Goal: Use online tool/utility: Utilize a website feature to perform a specific function

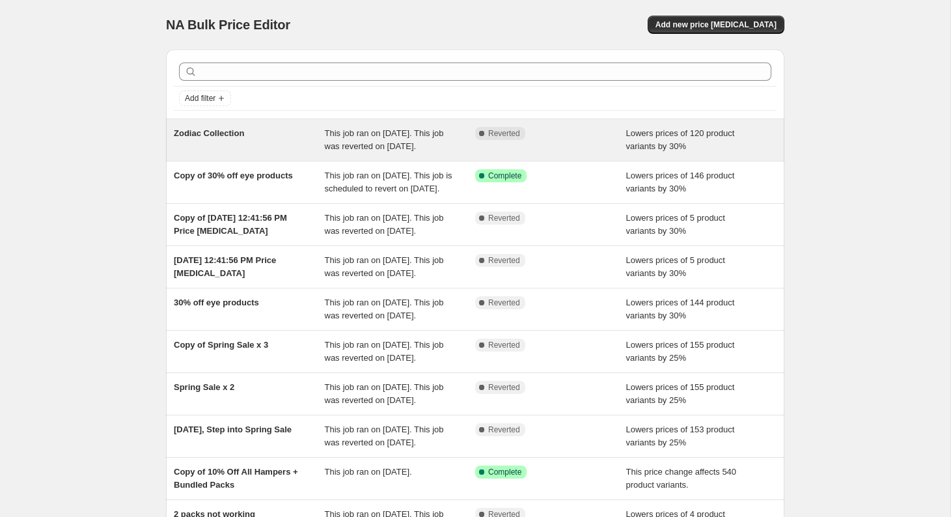
click at [273, 139] on div "Zodiac Collection" at bounding box center [249, 140] width 151 height 26
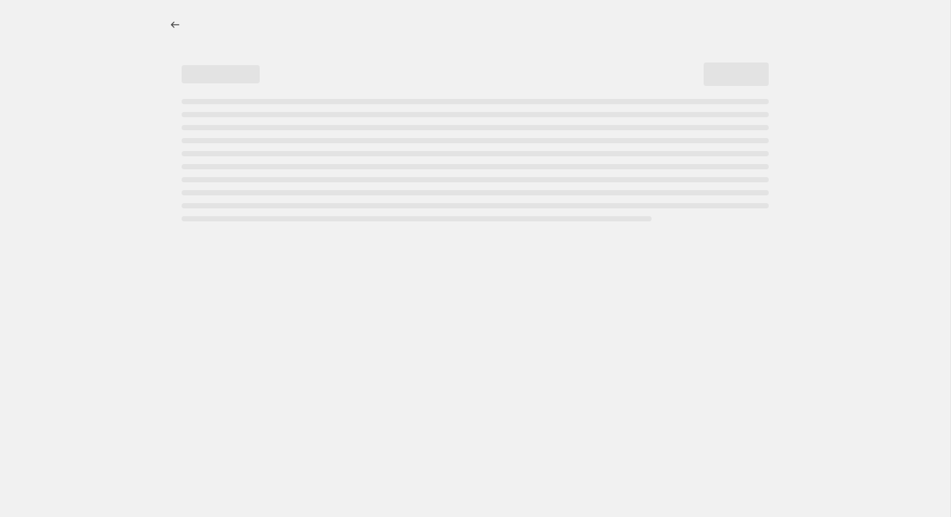
select select "percentage"
select select "collection"
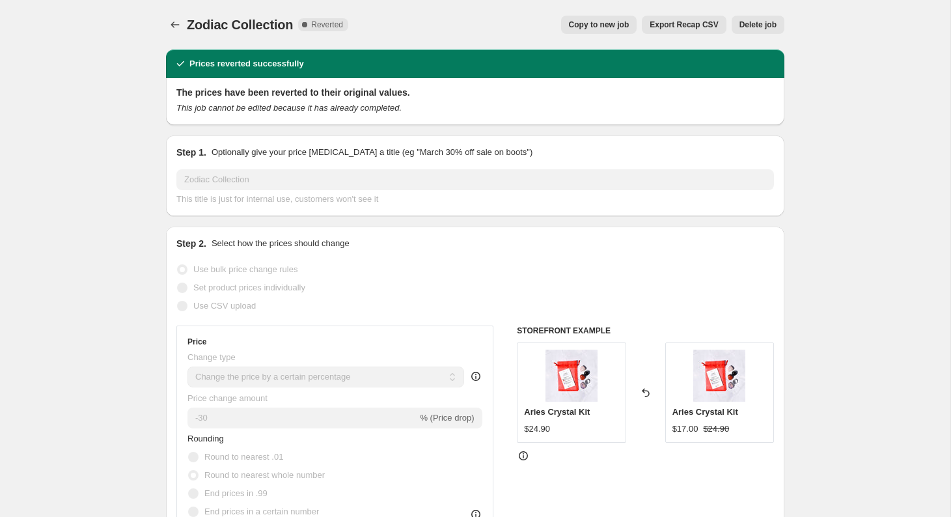
click at [620, 29] on span "Copy to new job" at bounding box center [599, 25] width 61 height 10
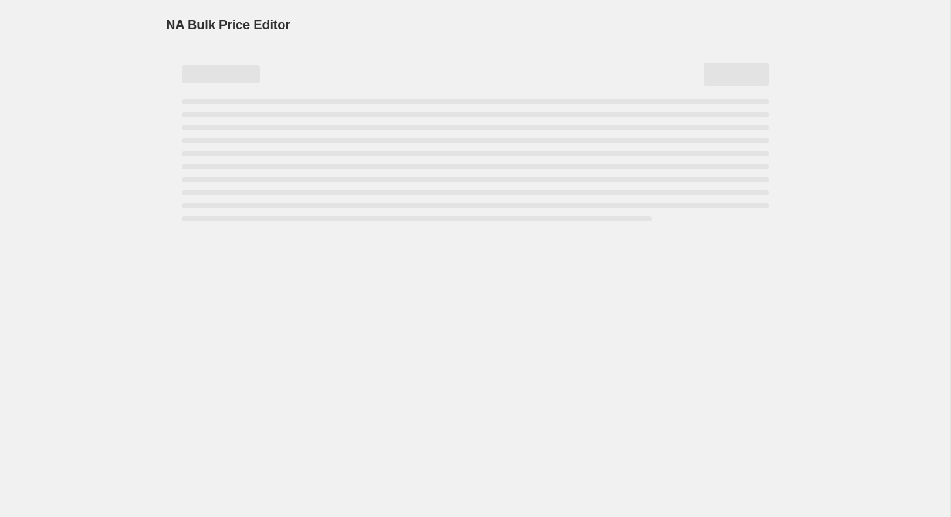
select select "percentage"
select select "collection"
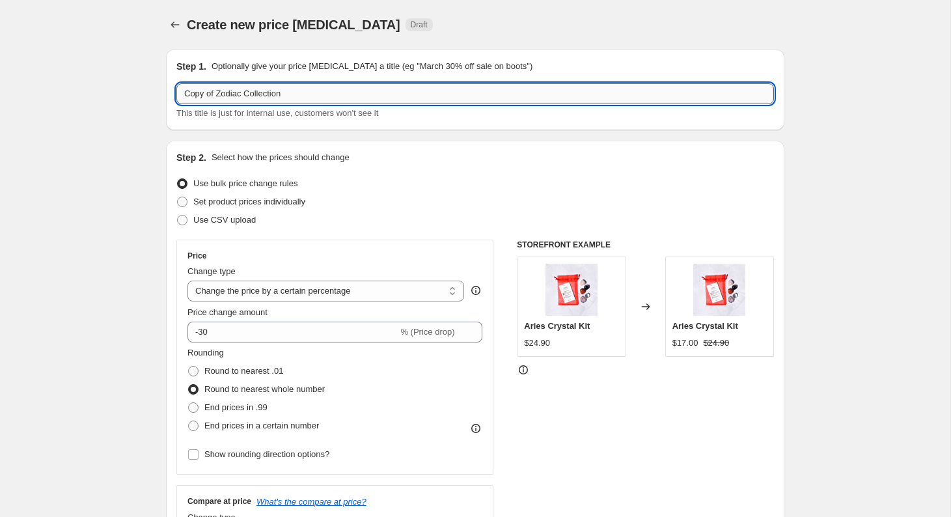
click at [295, 98] on input "Copy of Zodiac Collection" at bounding box center [475, 93] width 598 height 21
type input "Copy of Zodiac Collection"
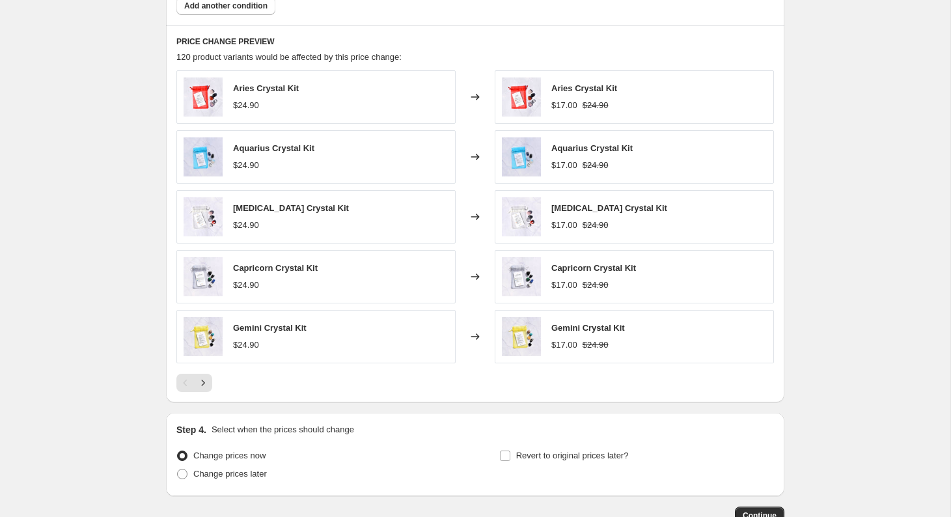
scroll to position [931, 0]
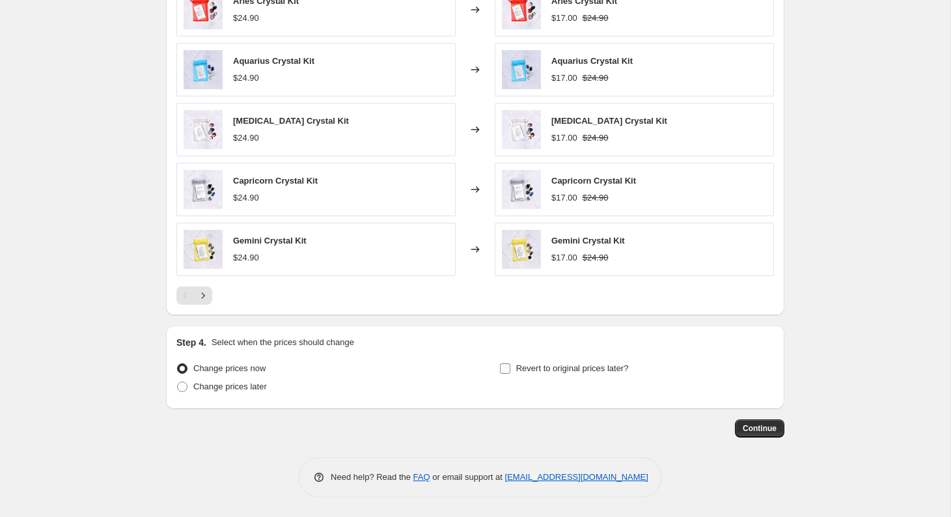
click at [512, 367] on label "Revert to original prices later?" at bounding box center [564, 368] width 130 height 18
click at [510, 367] on input "Revert to original prices later?" at bounding box center [505, 368] width 10 height 10
checkbox input "true"
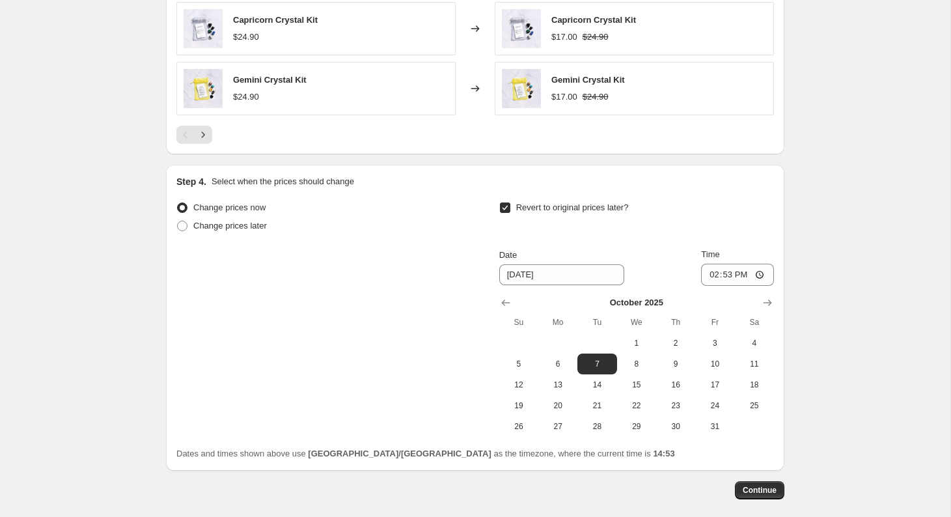
scroll to position [1091, 0]
click at [595, 362] on span "7" at bounding box center [597, 364] width 29 height 10
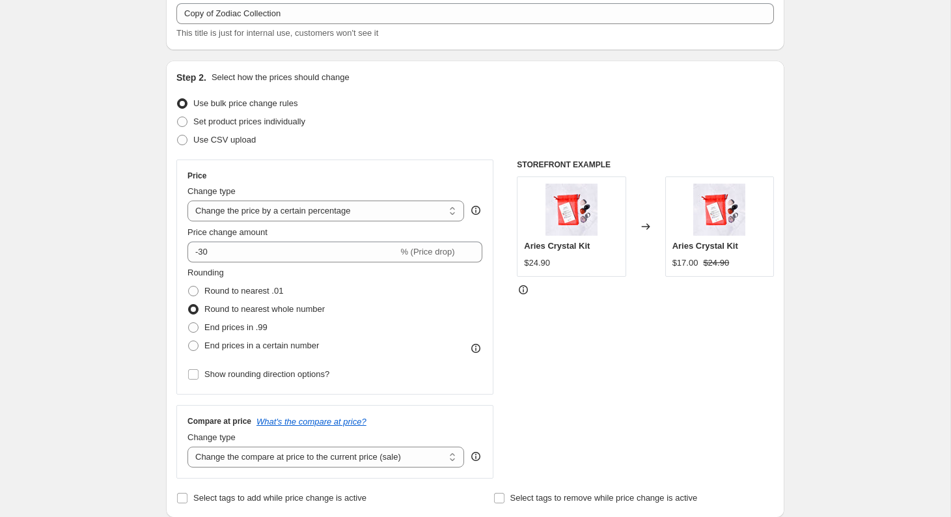
scroll to position [0, 0]
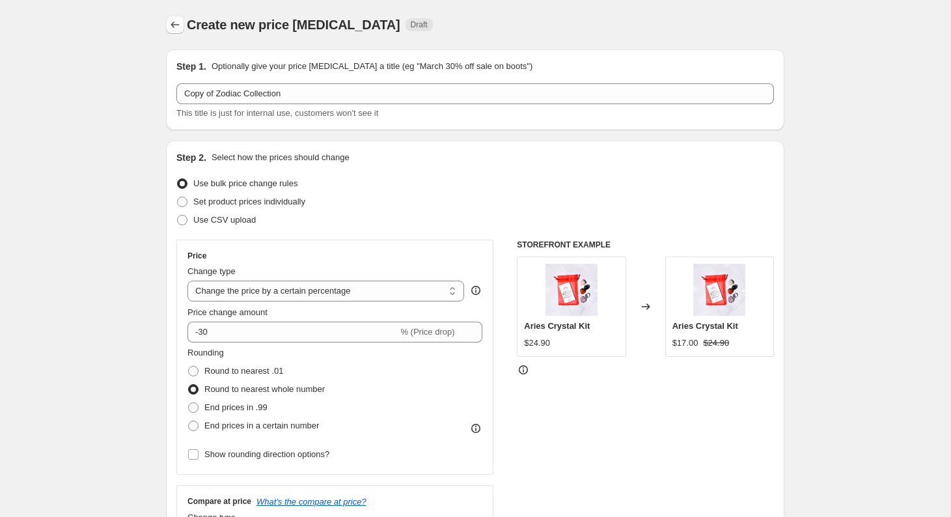
click at [174, 28] on icon "Price change jobs" at bounding box center [175, 24] width 13 height 13
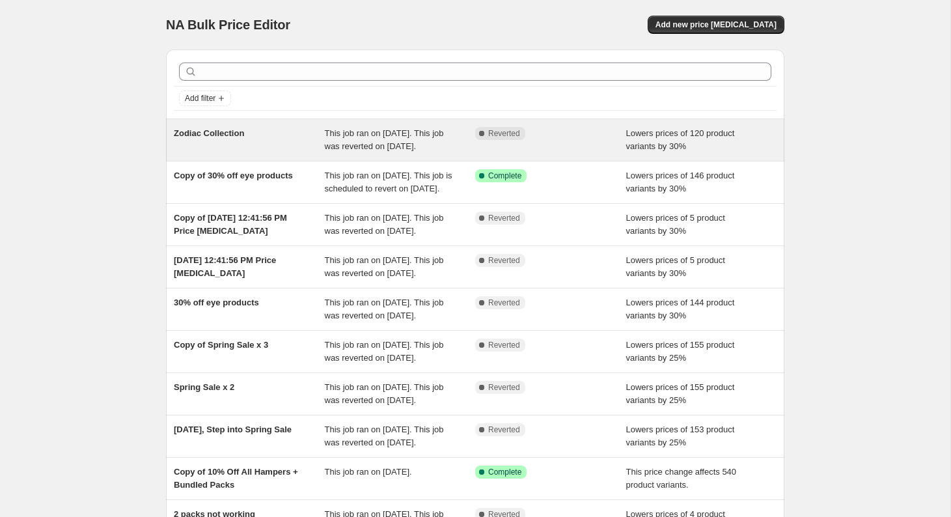
click at [254, 152] on div "Zodiac Collection" at bounding box center [249, 140] width 151 height 26
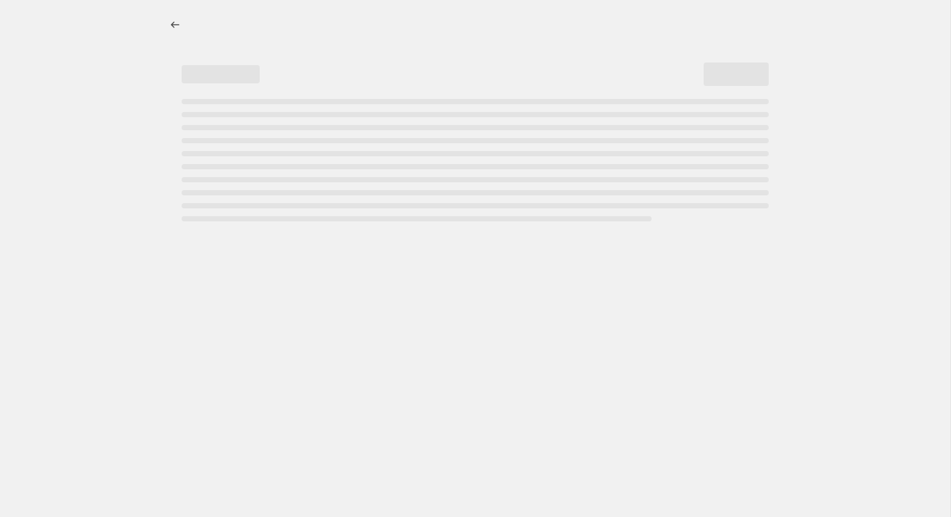
select select "percentage"
select select "collection"
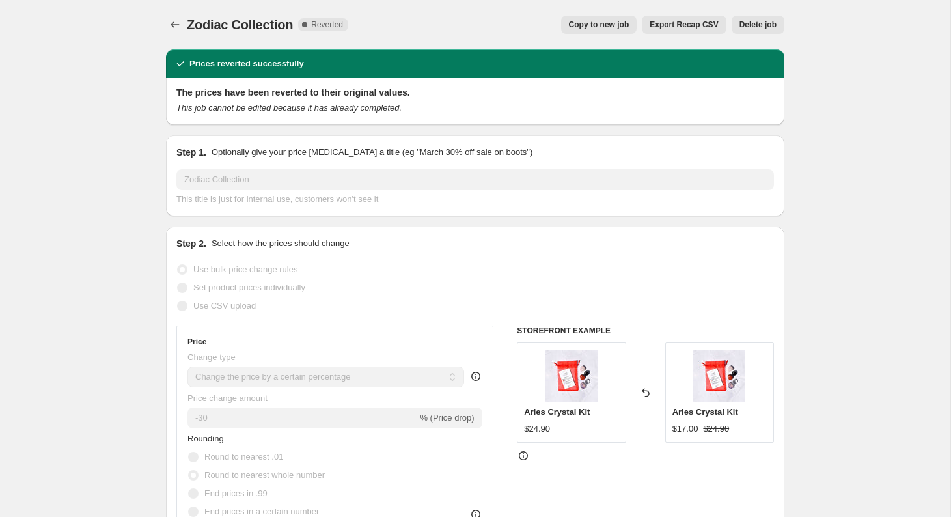
click at [622, 23] on span "Copy to new job" at bounding box center [599, 25] width 61 height 10
select select "percentage"
select select "collection"
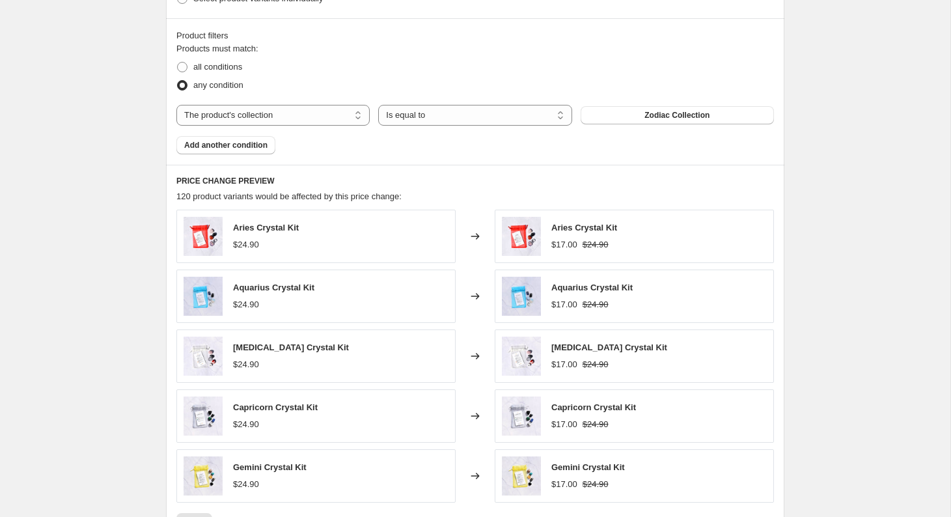
scroll to position [931, 0]
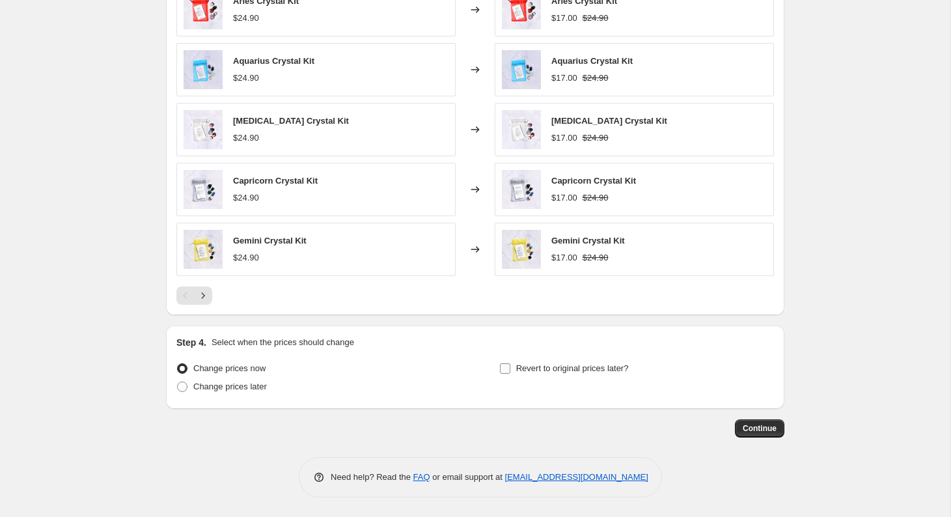
click at [550, 367] on span "Revert to original prices later?" at bounding box center [572, 368] width 113 height 10
click at [510, 367] on input "Revert to original prices later?" at bounding box center [505, 368] width 10 height 10
checkbox input "true"
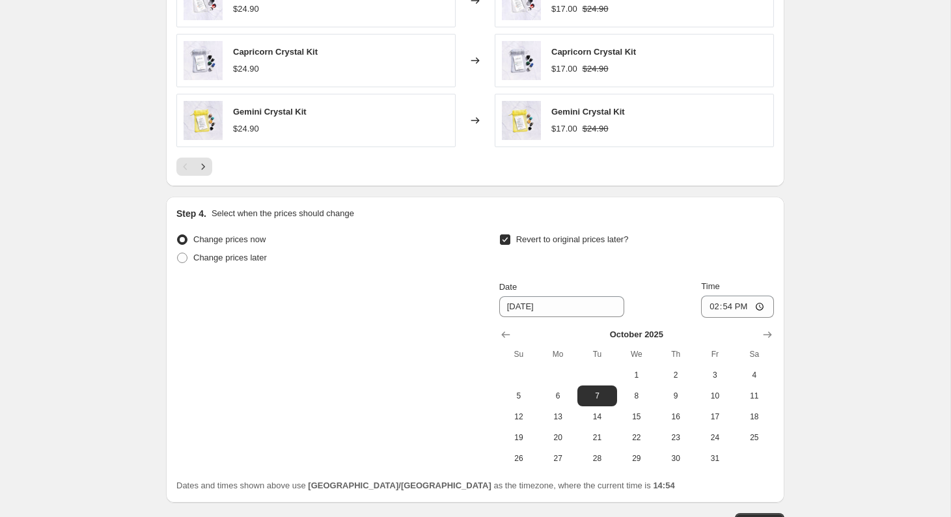
scroll to position [1154, 0]
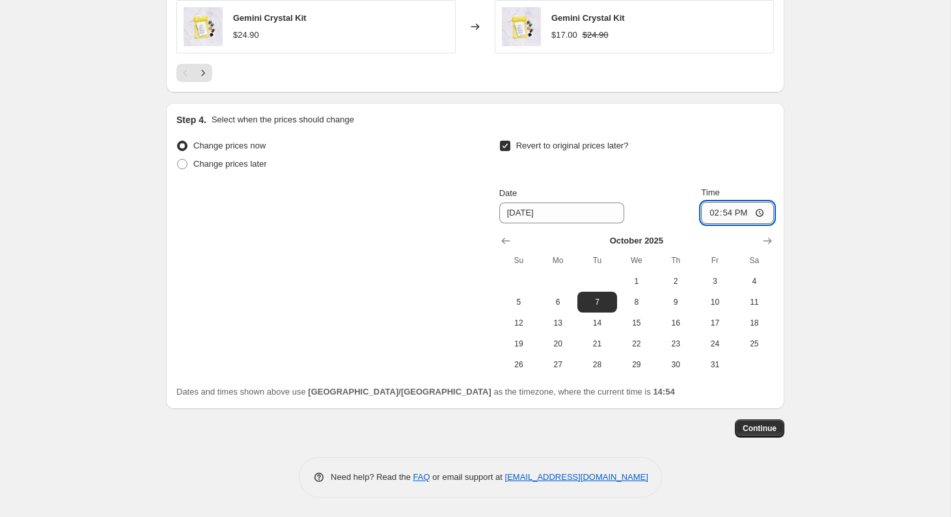
click at [718, 212] on input "14:54" at bounding box center [737, 213] width 73 height 22
type input "09:00"
click at [755, 127] on div "Step 4. Select when the prices should change Change prices now Change prices la…" at bounding box center [475, 255] width 598 height 285
click at [762, 429] on span "Continue" at bounding box center [760, 428] width 34 height 10
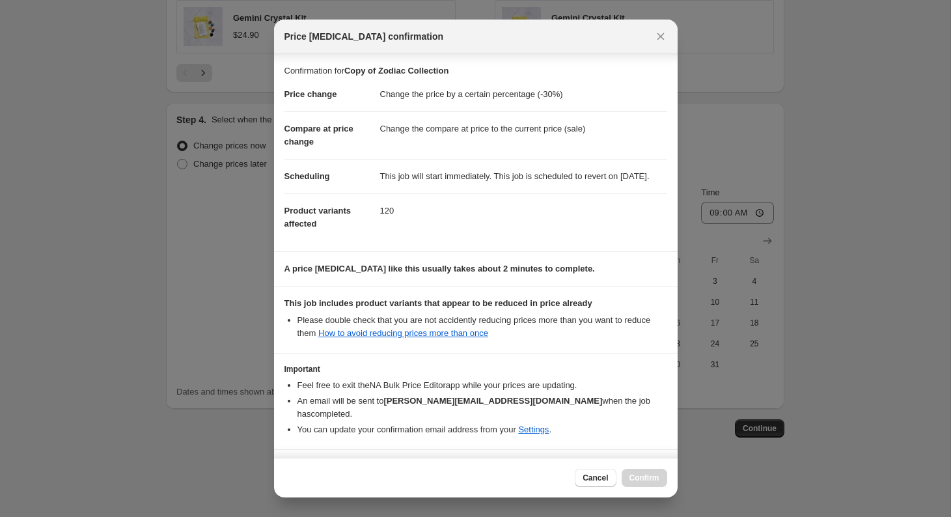
scroll to position [44, 0]
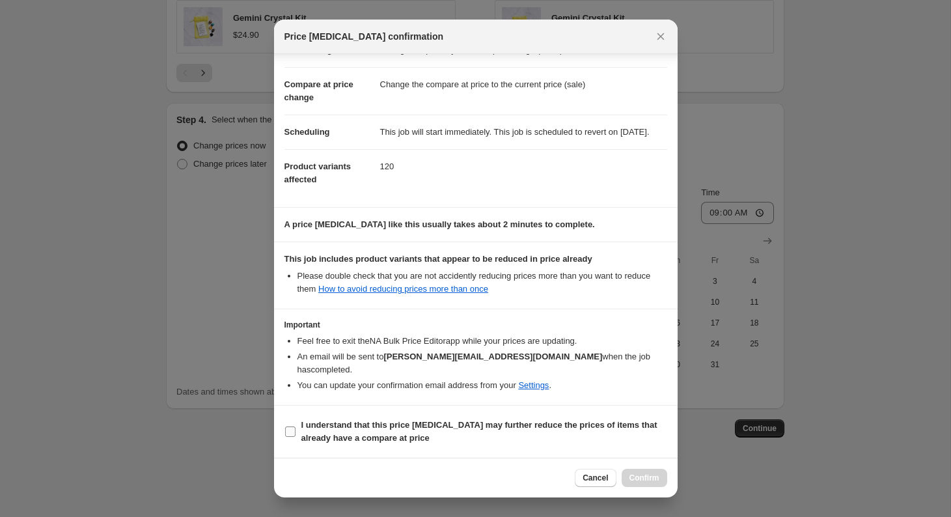
click at [341, 433] on b "I understand that this price [MEDICAL_DATA] may further reduce the prices of it…" at bounding box center [479, 431] width 356 height 23
click at [296, 433] on input "I understand that this price [MEDICAL_DATA] may further reduce the prices of it…" at bounding box center [290, 431] width 10 height 10
checkbox input "true"
click at [645, 477] on span "Confirm" at bounding box center [645, 478] width 30 height 10
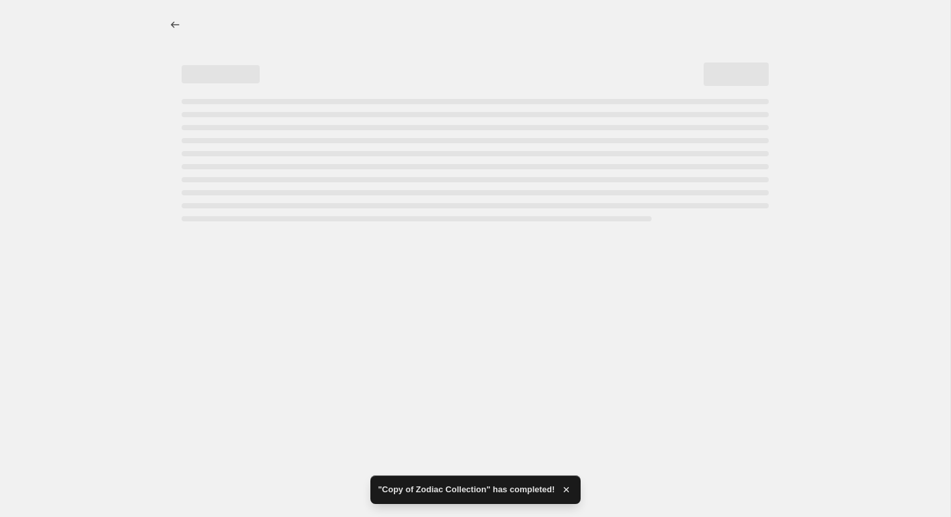
select select "percentage"
select select "collection"
